Goal: Task Accomplishment & Management: Use online tool/utility

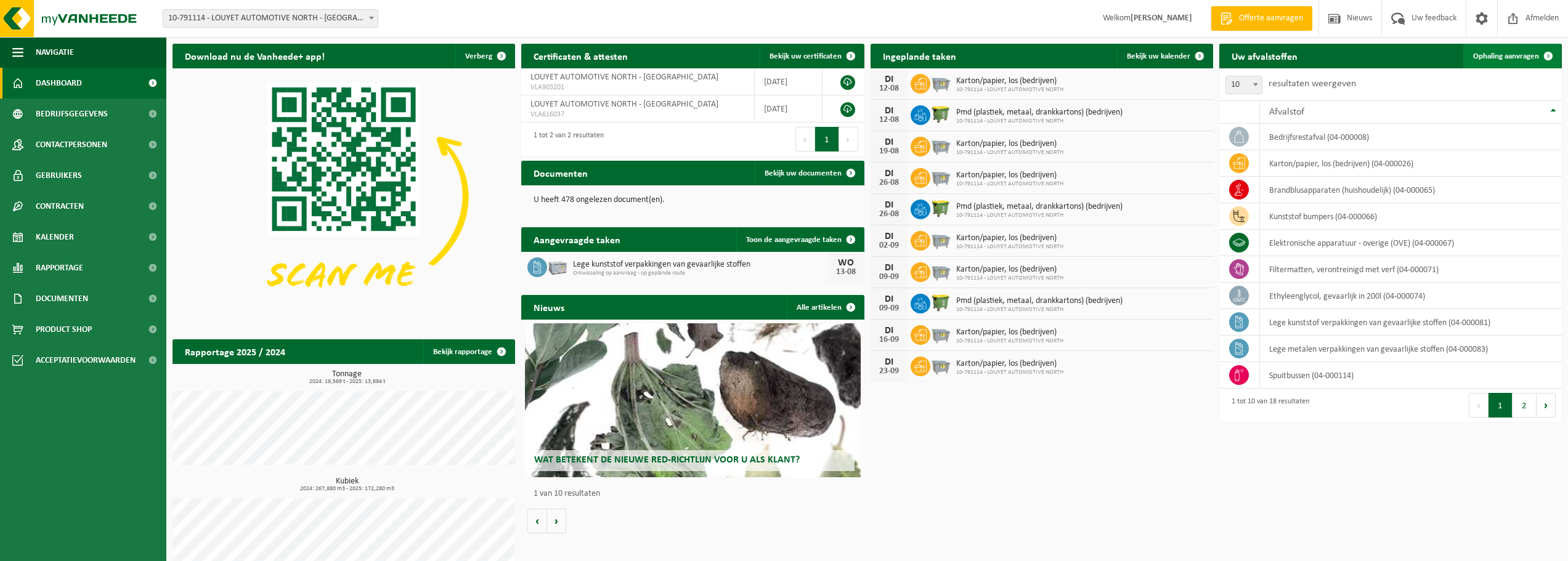
click at [1525, 63] on link "Ophaling aanvragen" at bounding box center [1511, 55] width 97 height 25
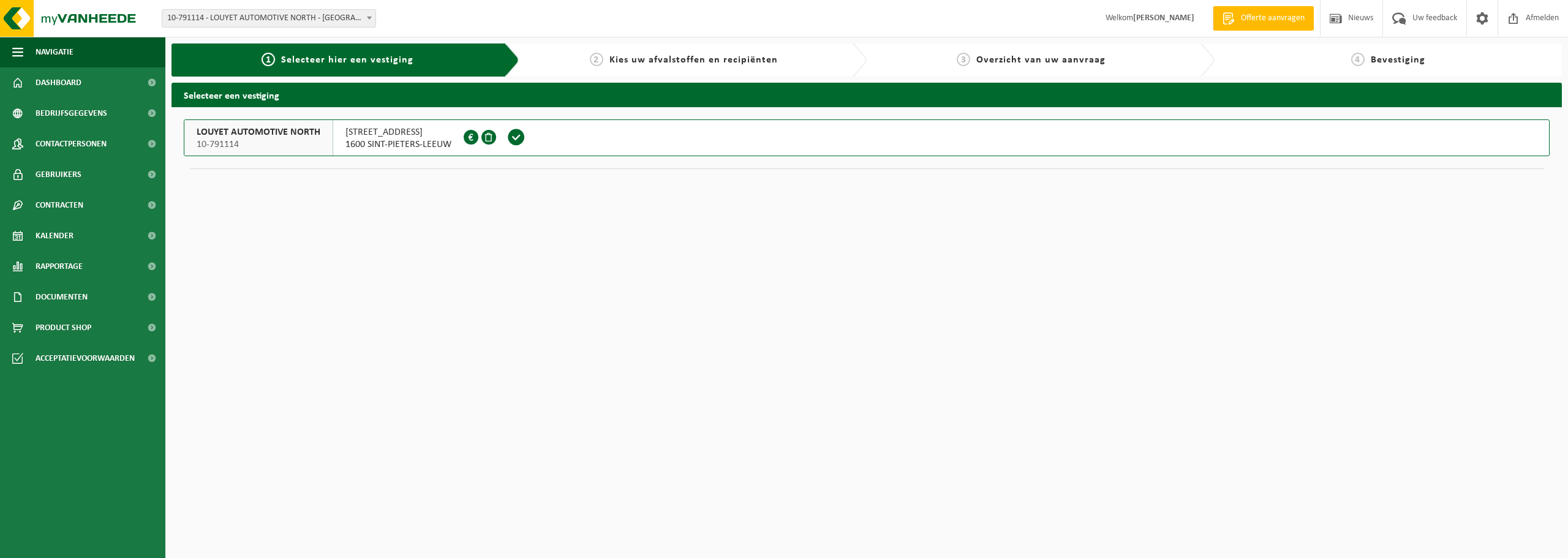
click at [514, 140] on span at bounding box center [516, 137] width 18 height 18
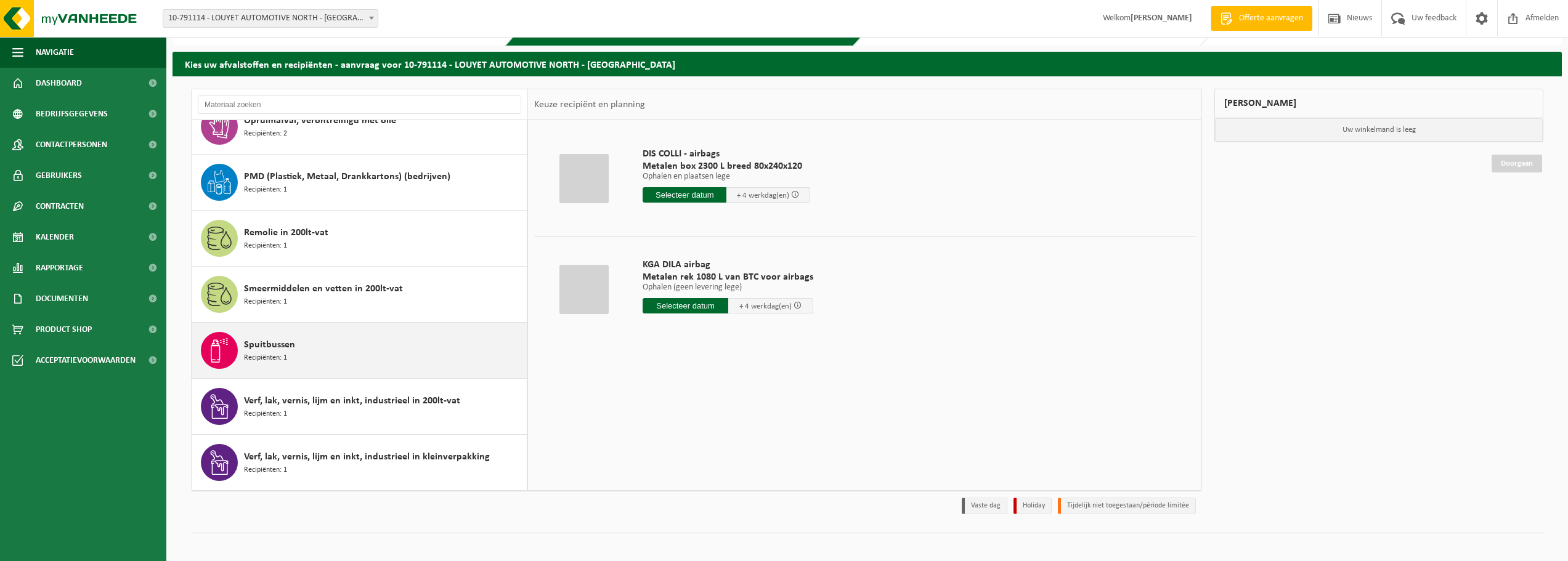
scroll to position [41, 0]
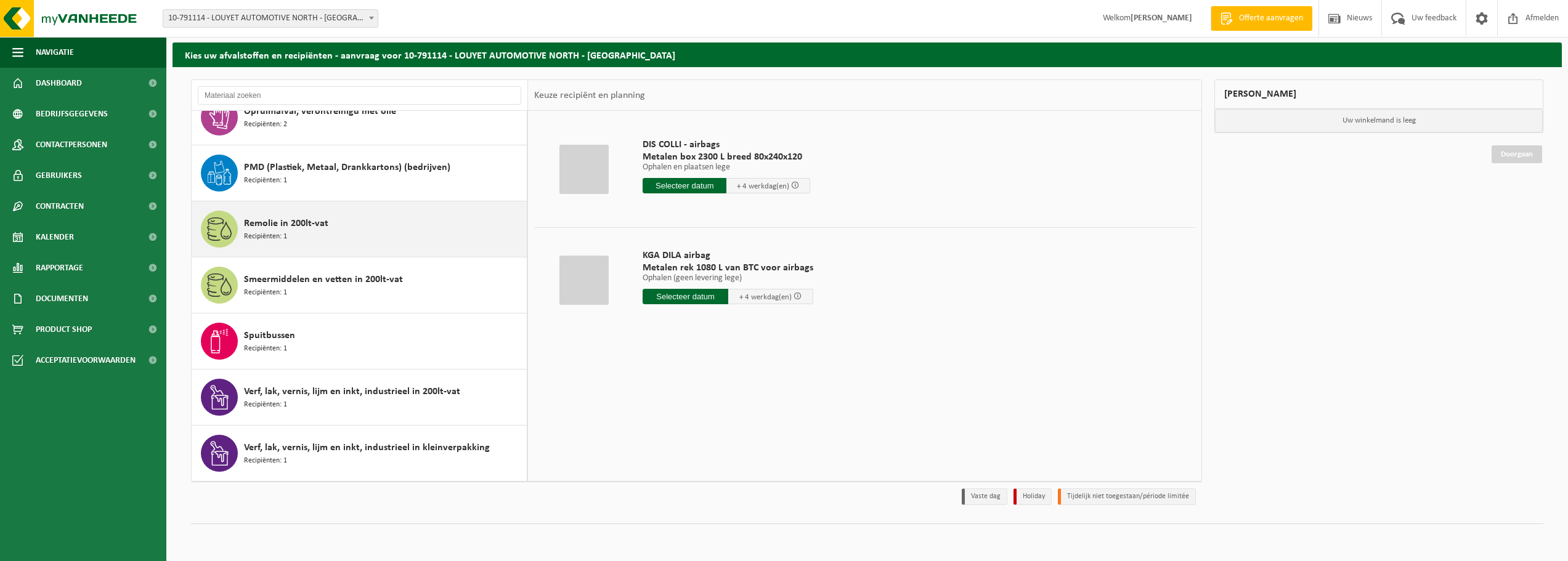
click at [392, 239] on div "Remolie in 200lt-vat Recipiënten: 1" at bounding box center [384, 229] width 280 height 37
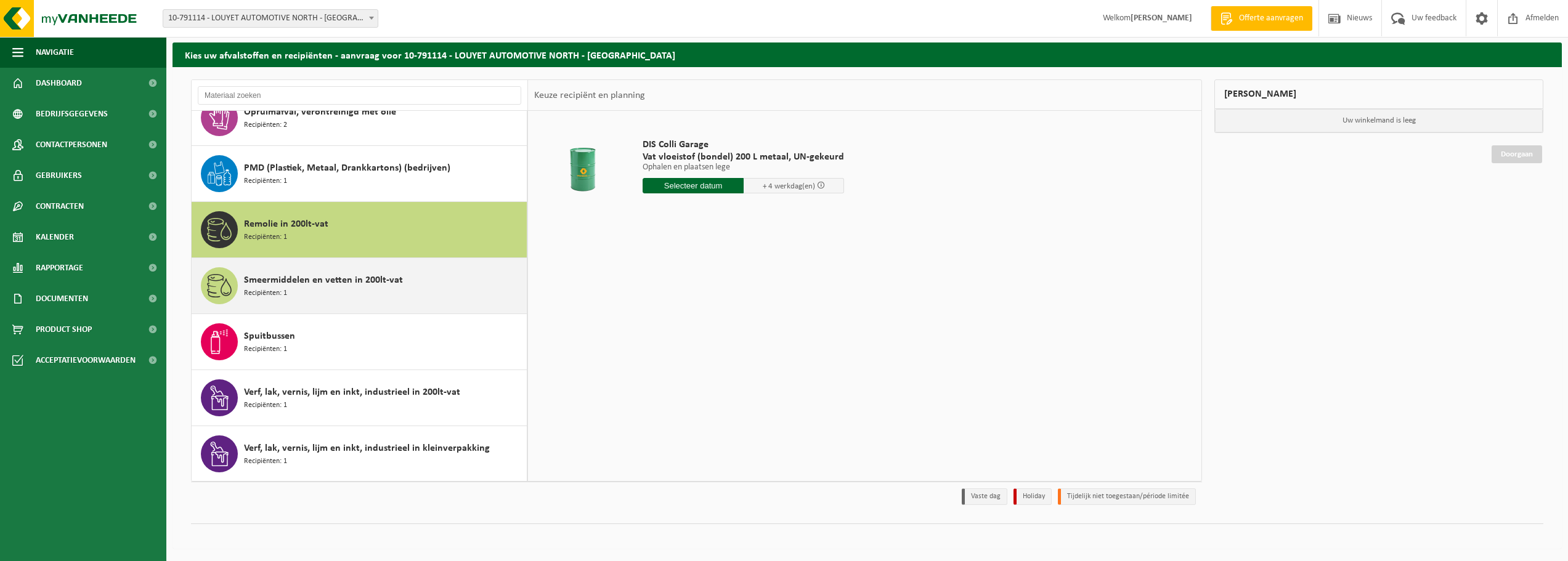
scroll to position [637, 0]
click at [376, 295] on div "Smeermiddelen en vetten in 200lt-vat Recipiënten: 1" at bounding box center [384, 285] width 280 height 37
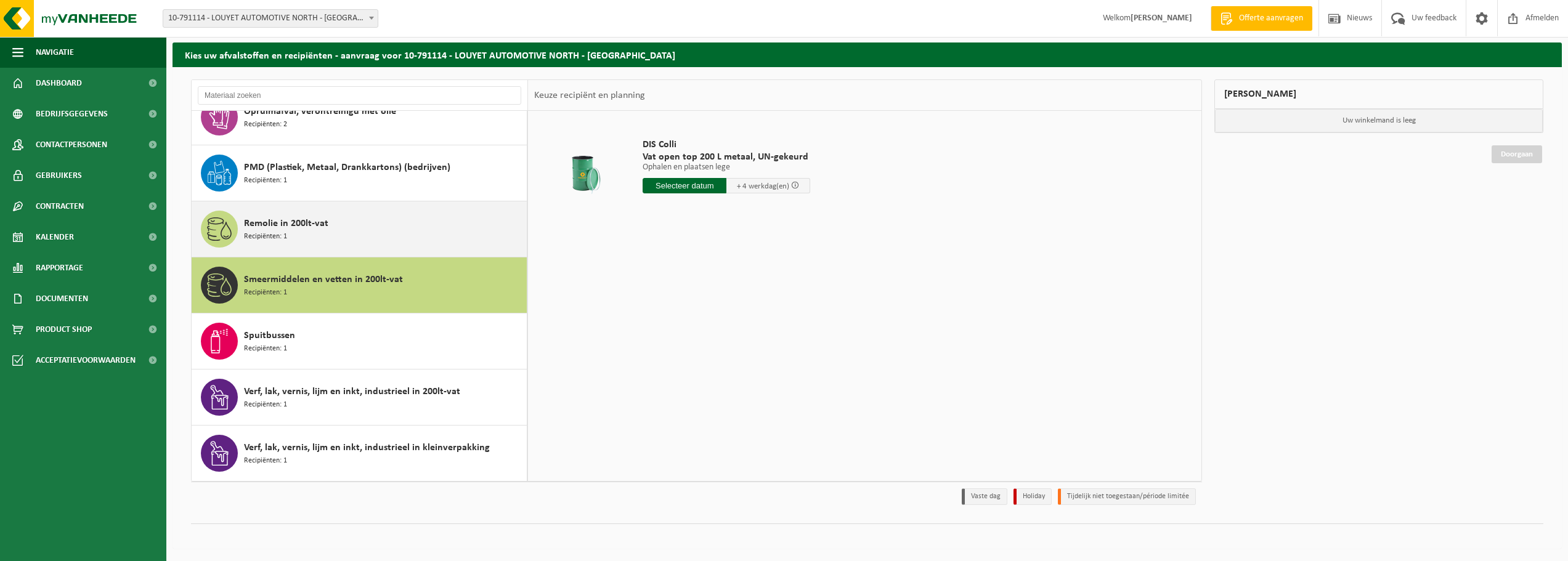
click at [409, 223] on div "Remolie in 200lt-vat Recipiënten: 1" at bounding box center [384, 229] width 280 height 37
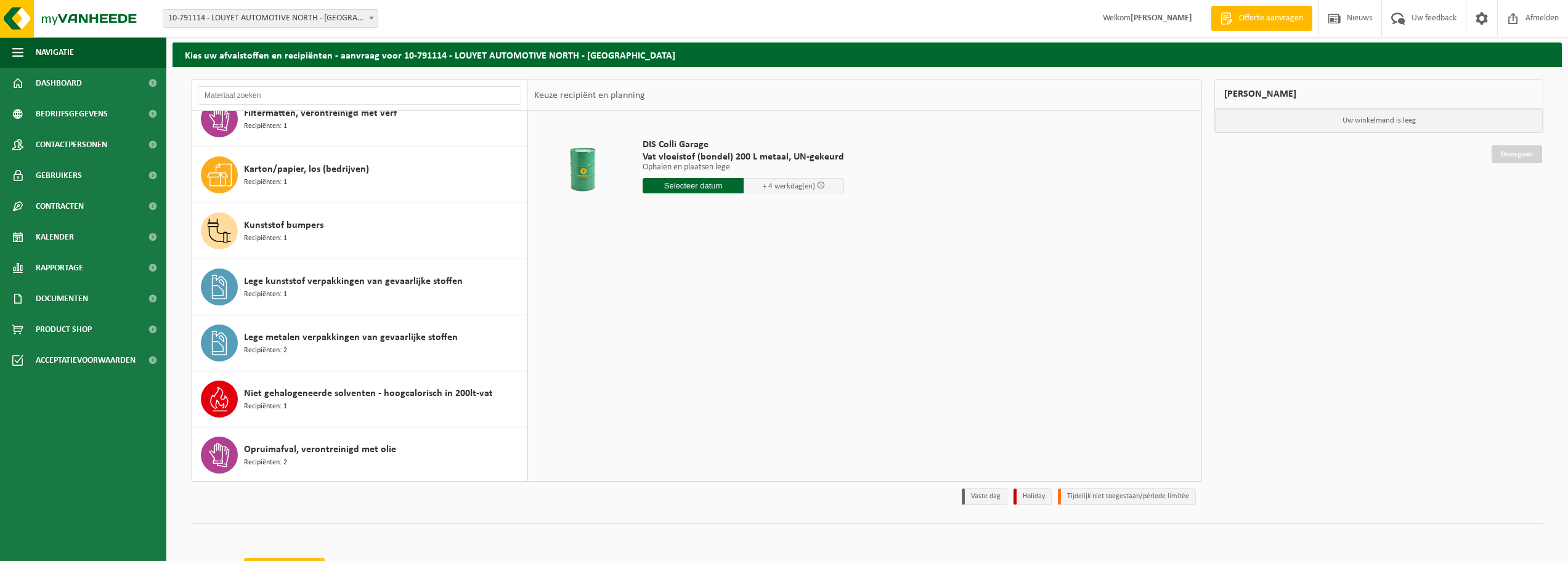
scroll to position [268, 0]
